Goal: Transaction & Acquisition: Obtain resource

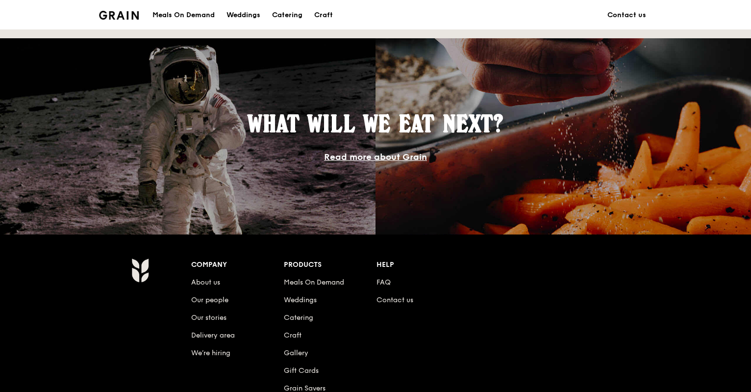
scroll to position [785, 0]
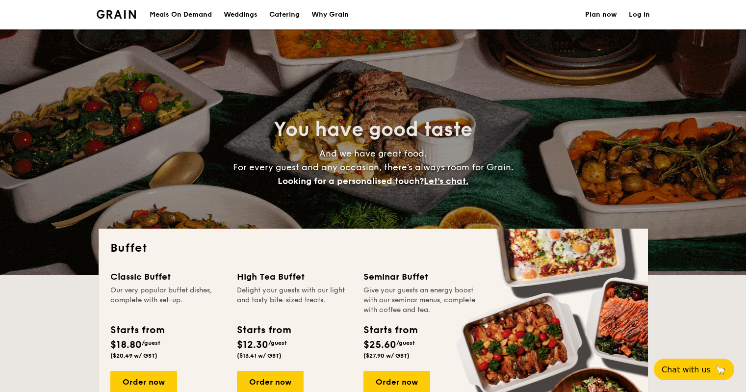
select select
click at [127, 11] on img at bounding box center [117, 14] width 40 height 9
select select
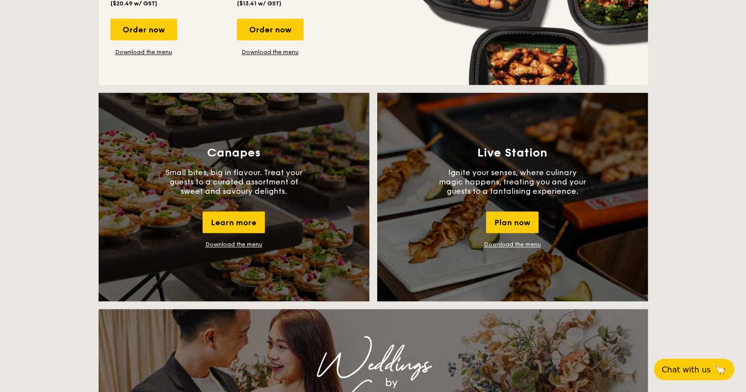
click at [510, 242] on link "Download the menu" at bounding box center [512, 244] width 57 height 7
